Goal: Check status: Check status

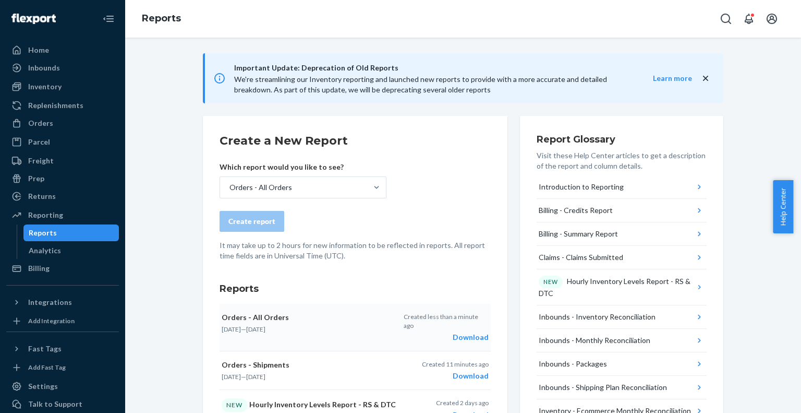
click at [460, 332] on div "Download" at bounding box center [446, 337] width 85 height 10
click at [497, 11] on div "Reports" at bounding box center [463, 19] width 676 height 38
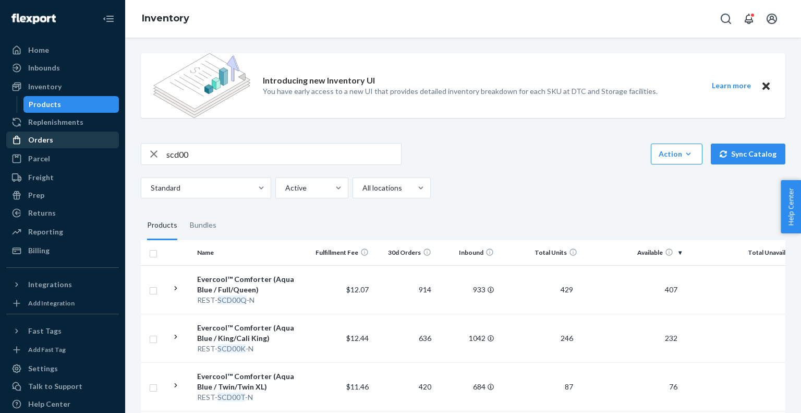
click at [42, 139] on div "Orders" at bounding box center [40, 140] width 25 height 10
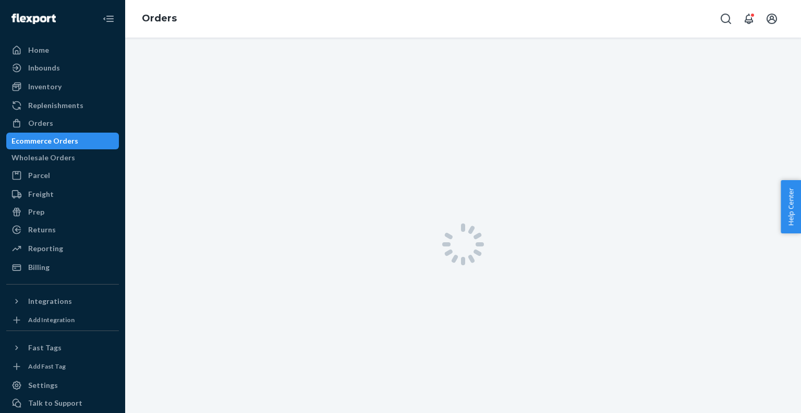
click at [56, 141] on div "Ecommerce Orders" at bounding box center [44, 141] width 67 height 10
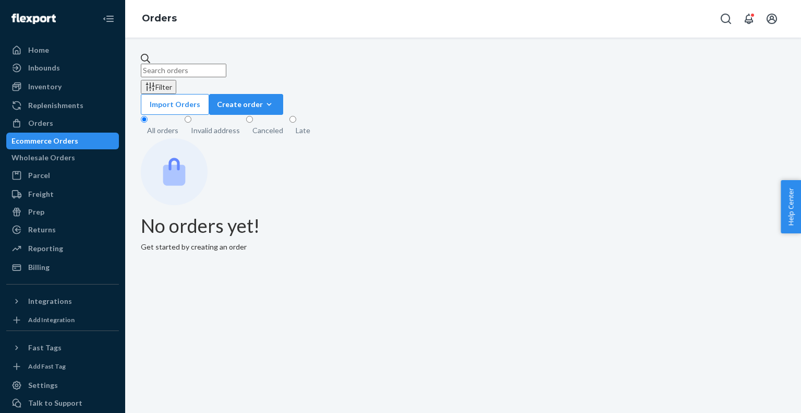
click at [235, 76] on div "Filter Import Orders Create order Ecommerce order Removal order" at bounding box center [463, 84] width 645 height 62
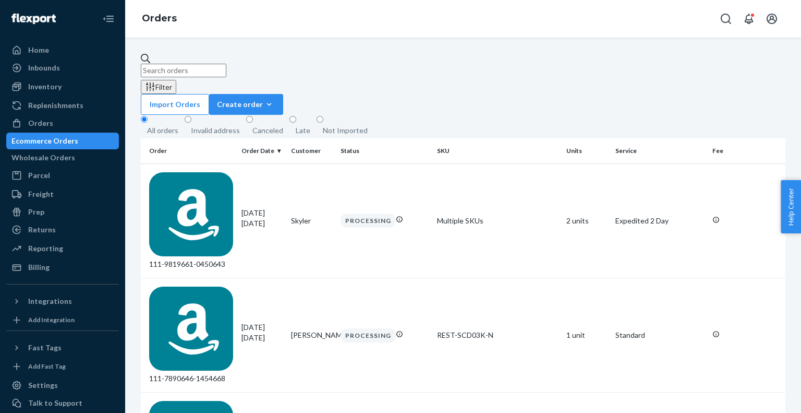
click at [226, 65] on input "text" at bounding box center [184, 71] width 86 height 14
paste input "US25344003"
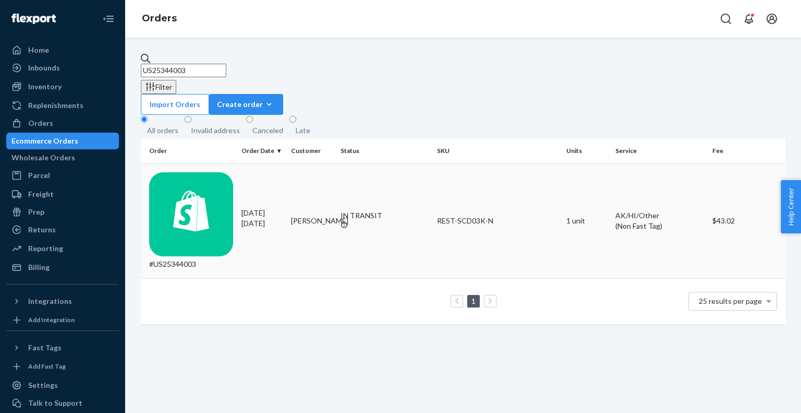
type input "US25344003"
click at [277, 218] on p "1 day ago" at bounding box center [262, 223] width 41 height 10
click at [226, 64] on input "US25344003" at bounding box center [184, 71] width 86 height 14
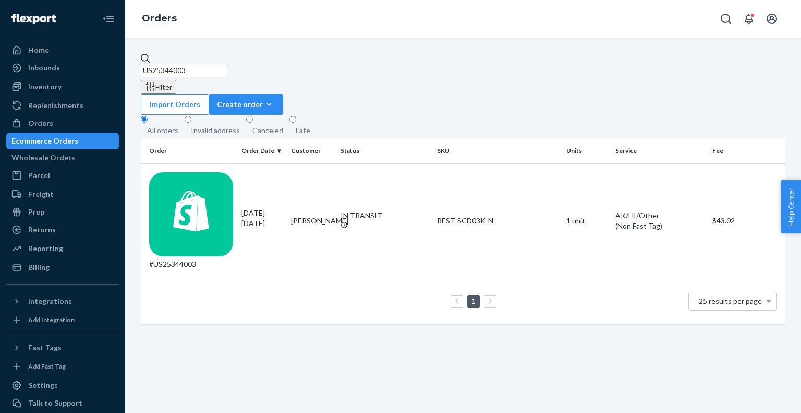
paste input "114-9319441-1361809"
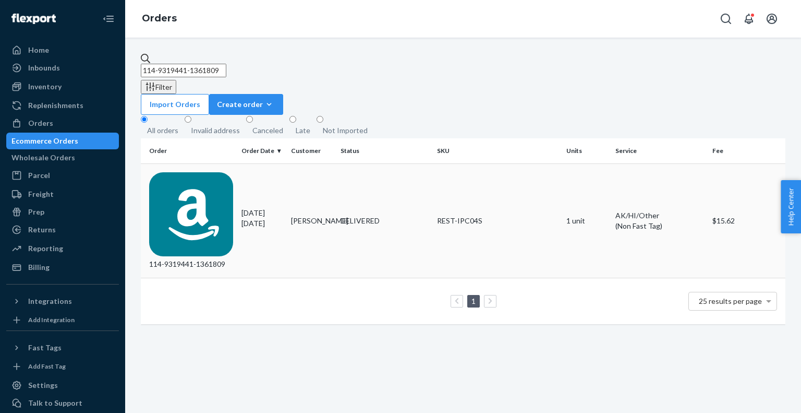
type input "114-9319441-1361809"
click at [250, 218] on p "5 days ago" at bounding box center [262, 223] width 41 height 10
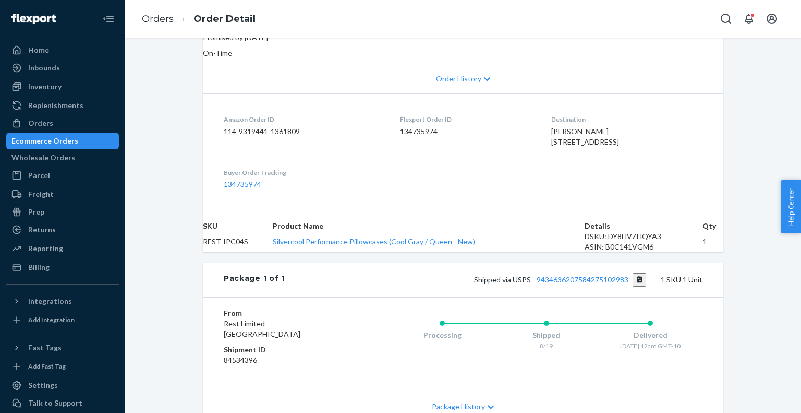
scroll to position [337, 0]
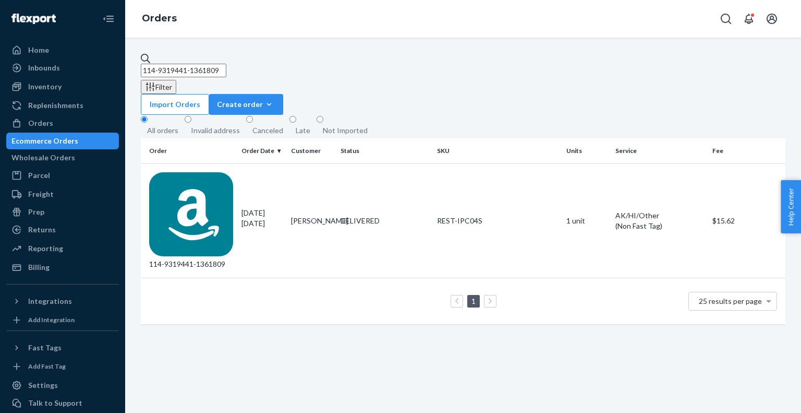
click at [226, 66] on input "114-9319441-1361809" at bounding box center [184, 71] width 86 height 14
type input "1"
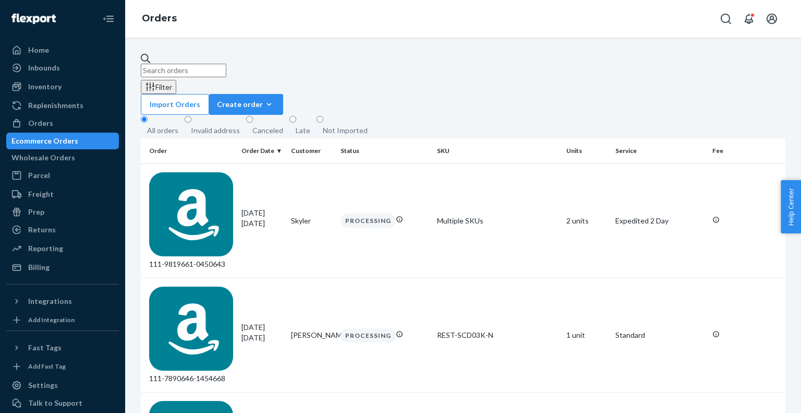
click at [188, 67] on input "text" at bounding box center [184, 71] width 86 height 14
paste input "US25340197"
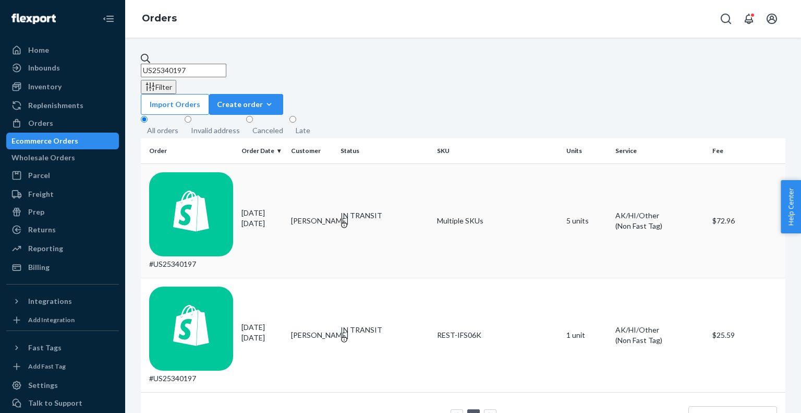
type input "US25340197"
click at [267, 208] on div "08/17/2025 7 days ago" at bounding box center [262, 218] width 41 height 21
